Goal: Information Seeking & Learning: Learn about a topic

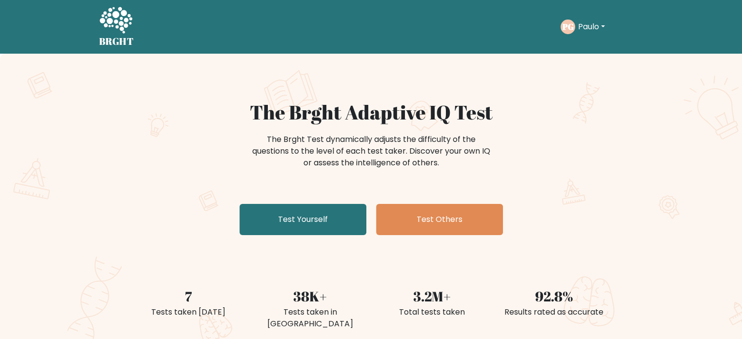
click at [597, 27] on button "Paulo" at bounding box center [591, 26] width 33 height 13
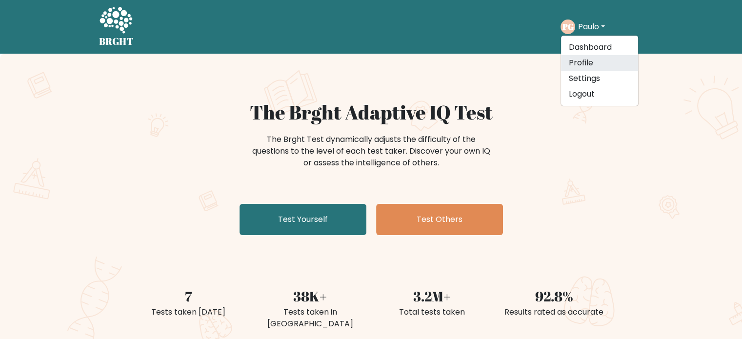
click at [593, 64] on link "Profile" at bounding box center [599, 63] width 77 height 16
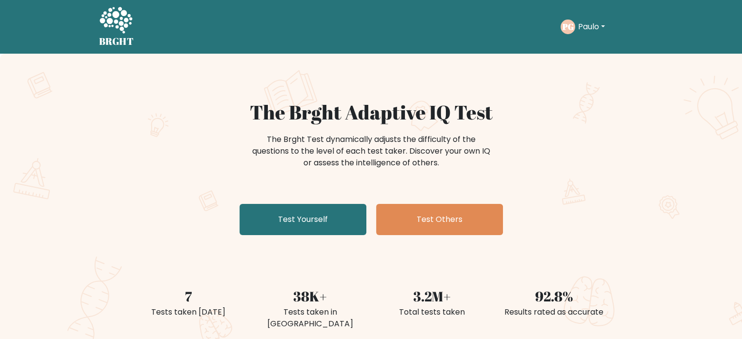
scroll to position [297, 0]
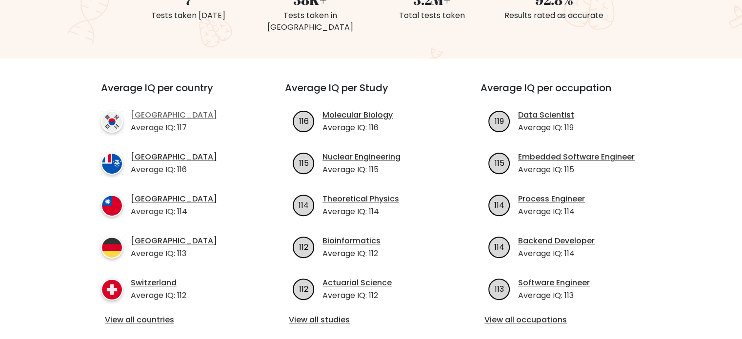
click at [157, 109] on link "South Korea" at bounding box center [174, 115] width 86 height 12
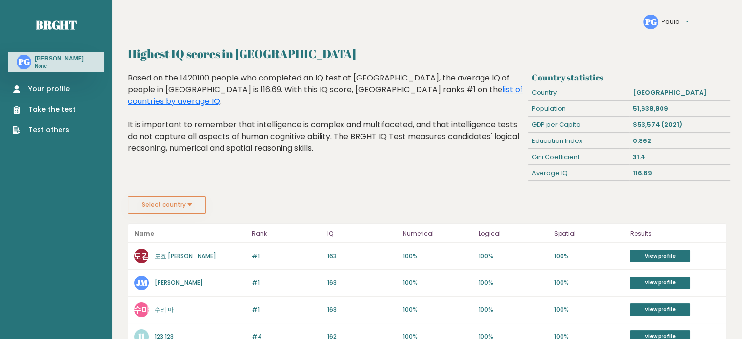
click at [195, 199] on button "Select country" at bounding box center [167, 205] width 78 height 18
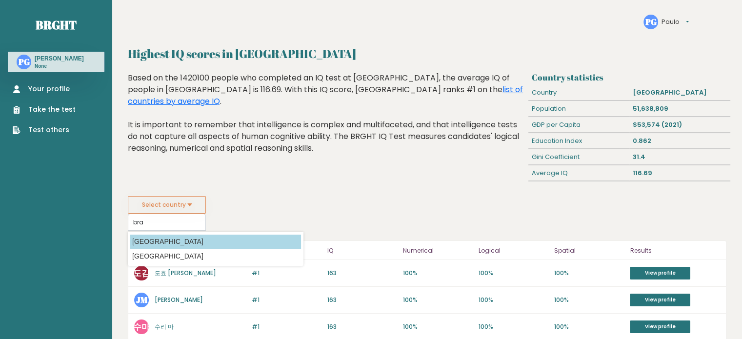
click at [184, 235] on option "[GEOGRAPHIC_DATA]" at bounding box center [215, 242] width 171 height 14
type input "[GEOGRAPHIC_DATA]"
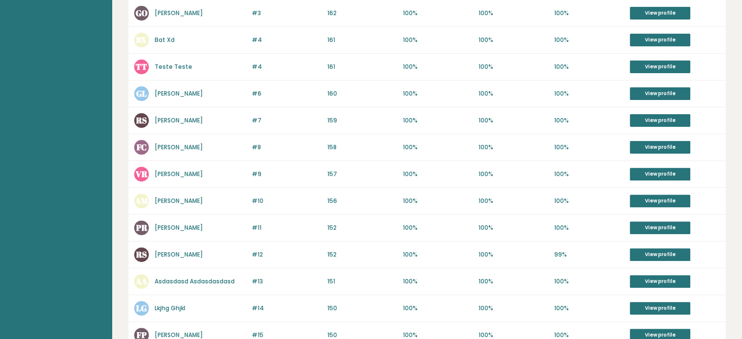
scroll to position [500, 0]
